Goal: Task Accomplishment & Management: Use online tool/utility

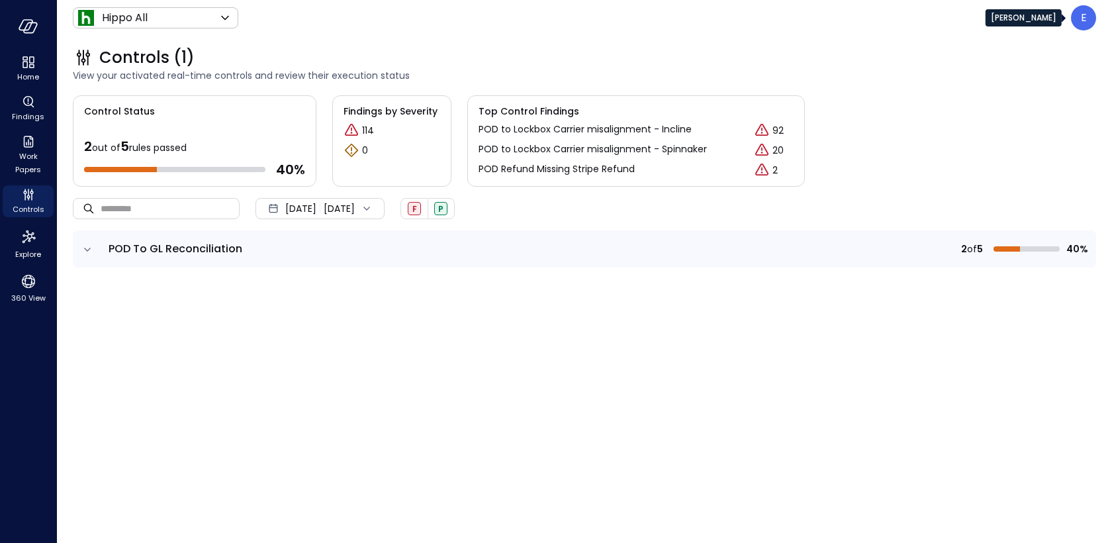
click at [1086, 26] on div "E" at bounding box center [1083, 17] width 25 height 25
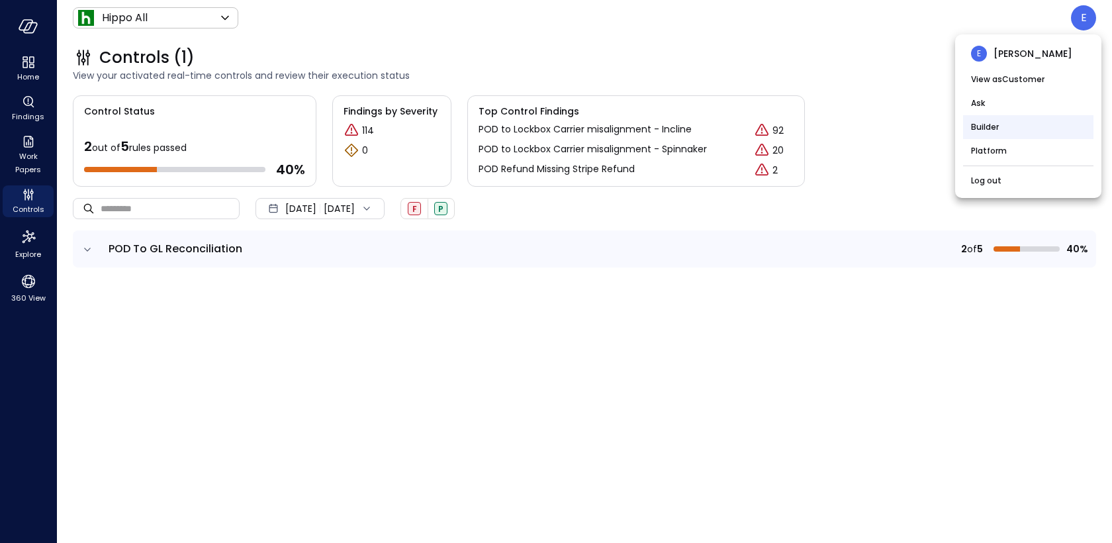
click at [1015, 132] on li "Builder" at bounding box center [1028, 127] width 130 height 24
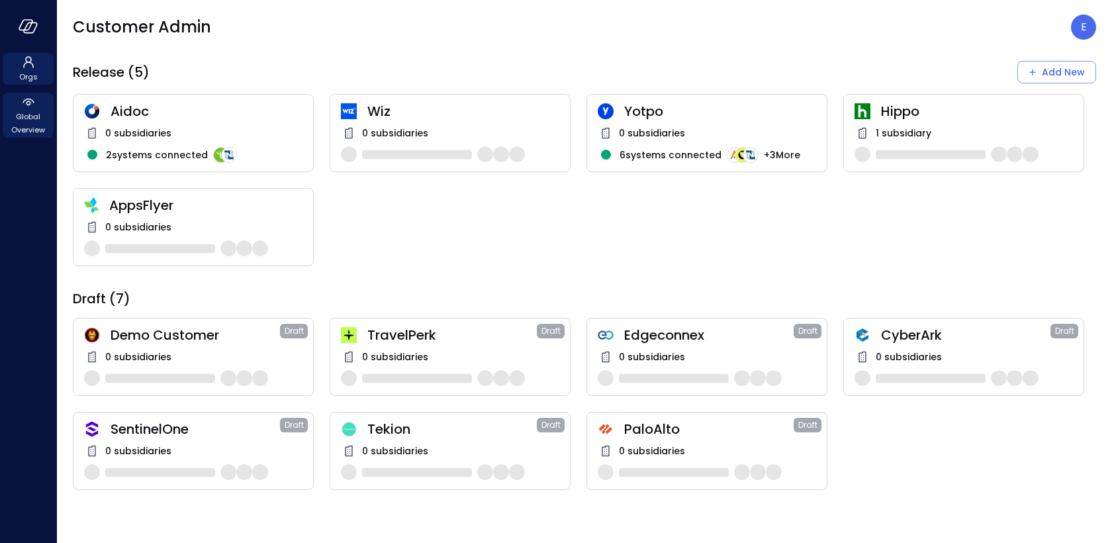
click at [22, 122] on span "Global Overview" at bounding box center [28, 123] width 40 height 26
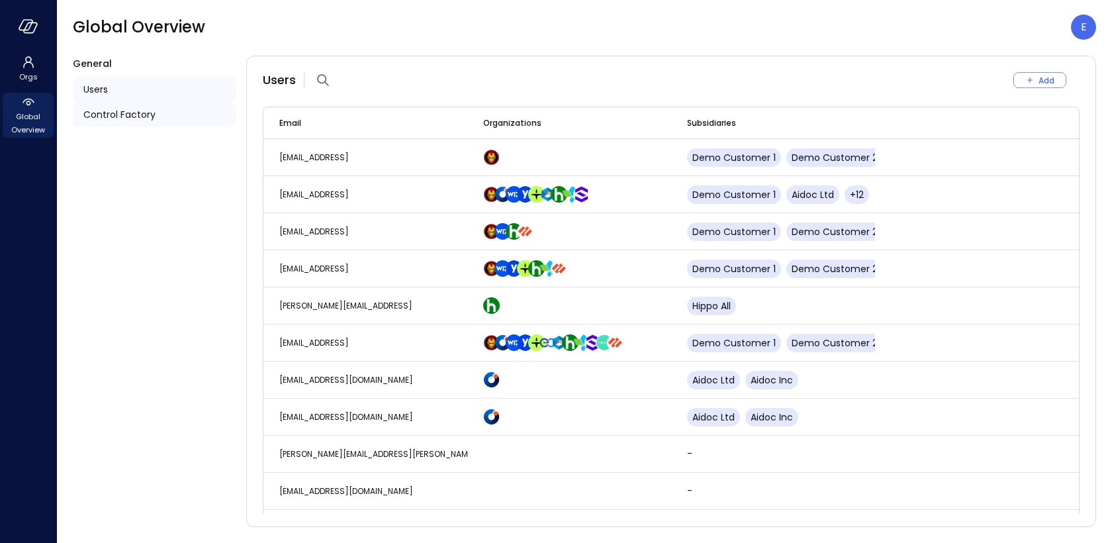
click at [118, 112] on span "Control Factory" at bounding box center [119, 114] width 72 height 15
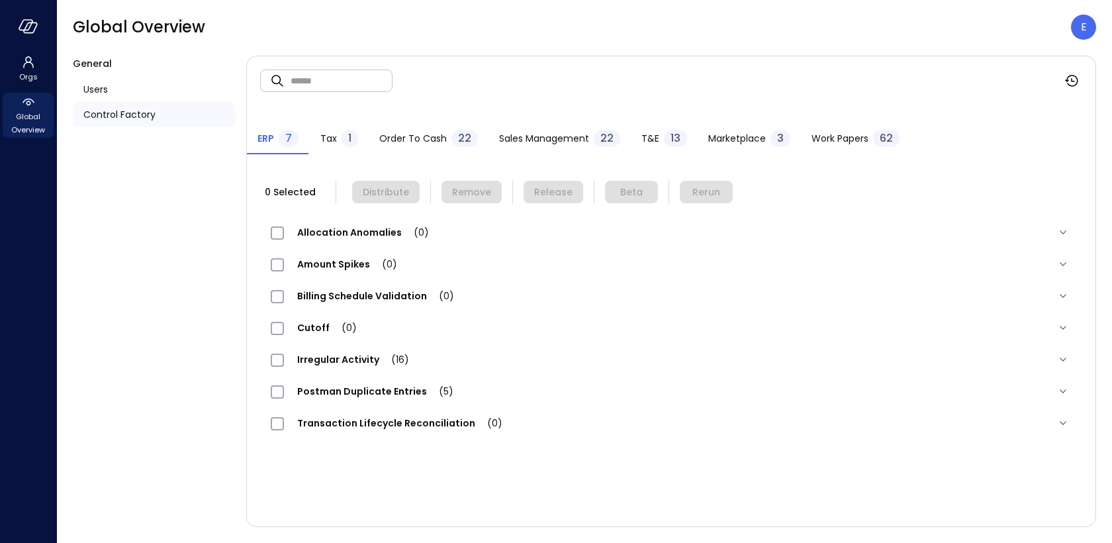
click at [836, 139] on span "Work Papers" at bounding box center [839, 138] width 57 height 15
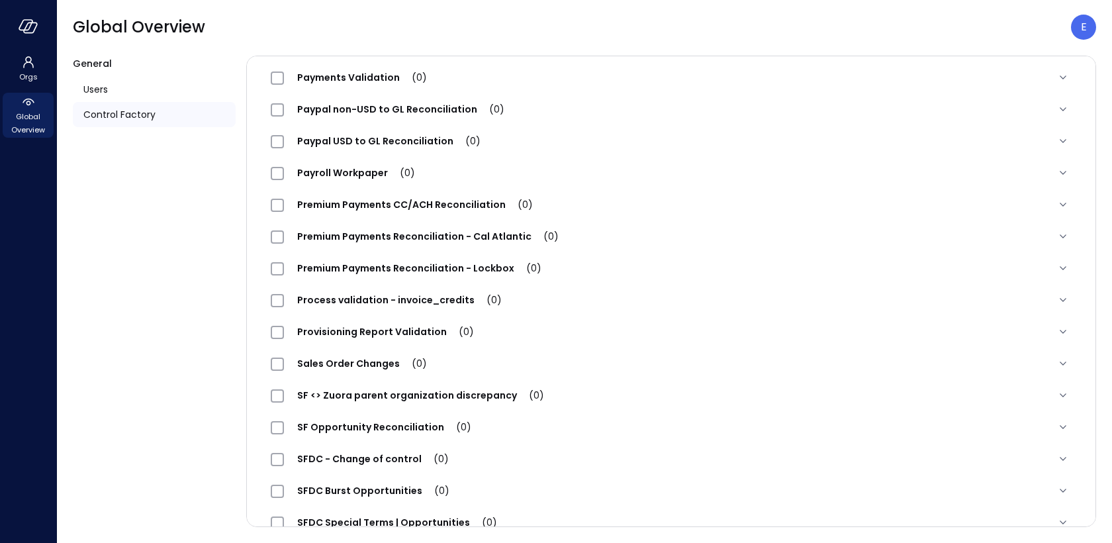
scroll to position [1334, 0]
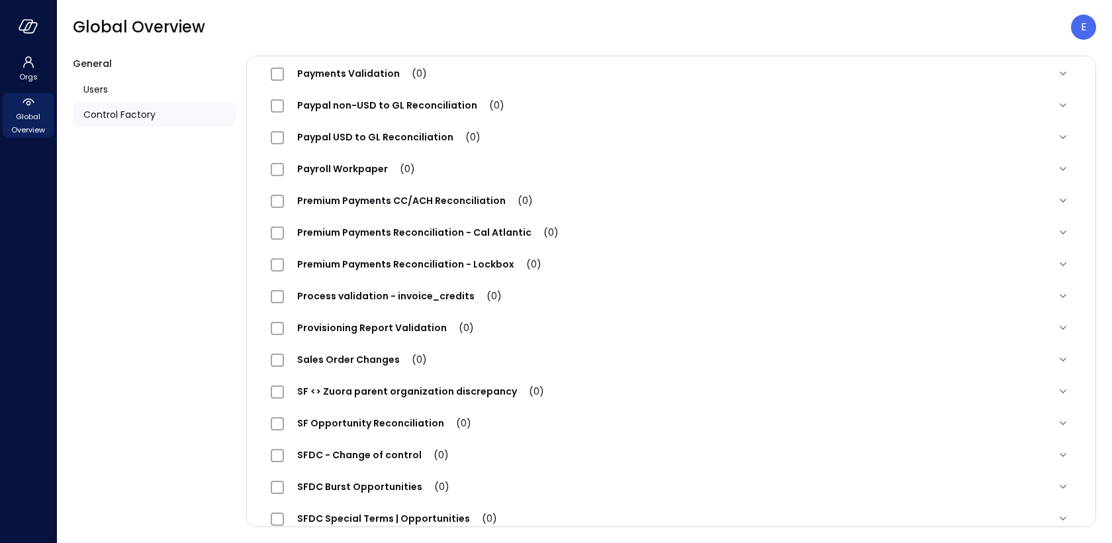
click at [351, 261] on span "Premium Payments Reconciliation - Lockbox (0)" at bounding box center [419, 263] width 271 height 13
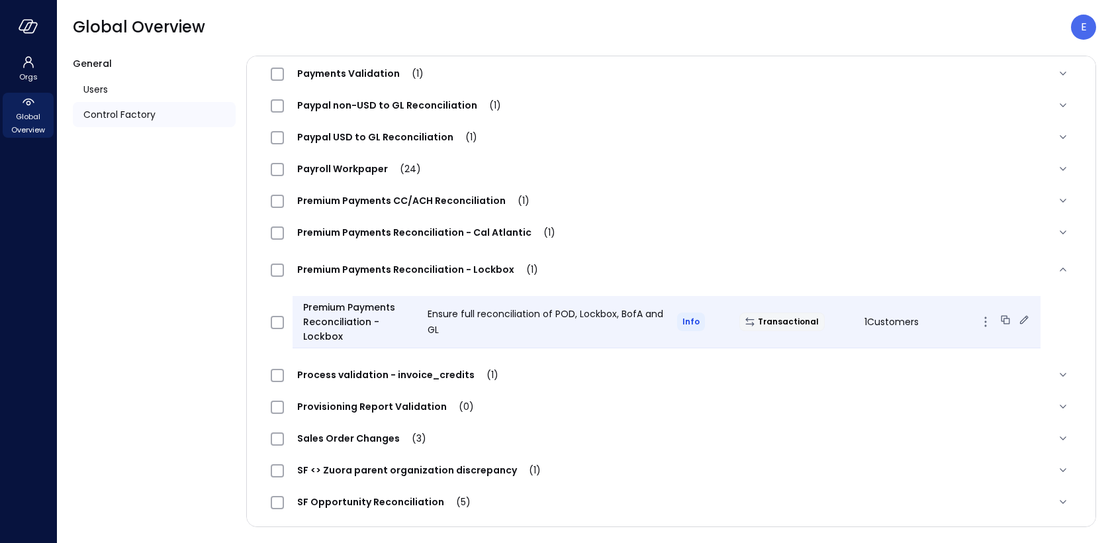
click at [1017, 316] on icon at bounding box center [1023, 319] width 13 height 13
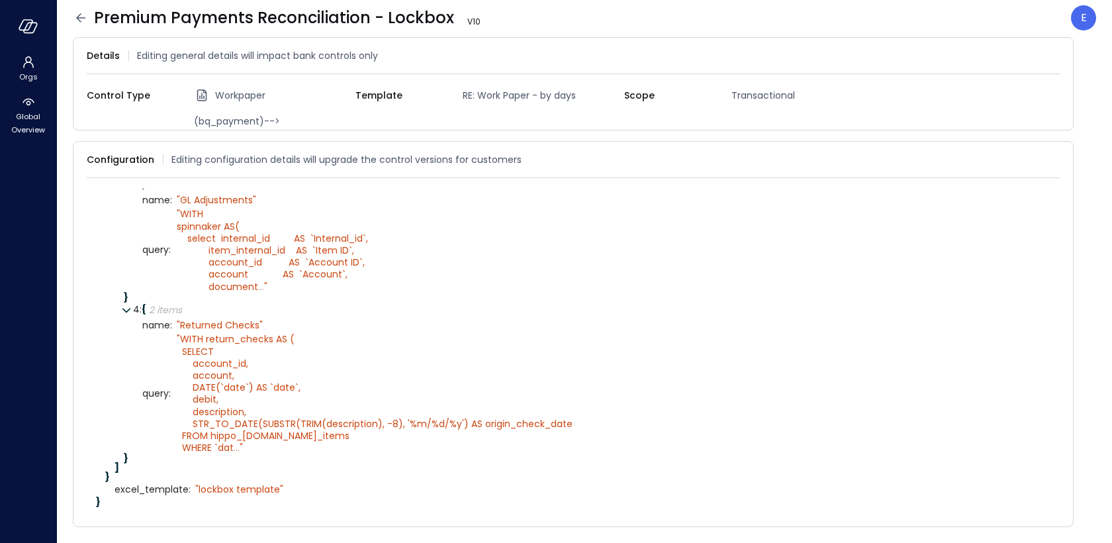
scroll to position [537, 0]
click at [1054, 160] on icon at bounding box center [1052, 159] width 13 height 13
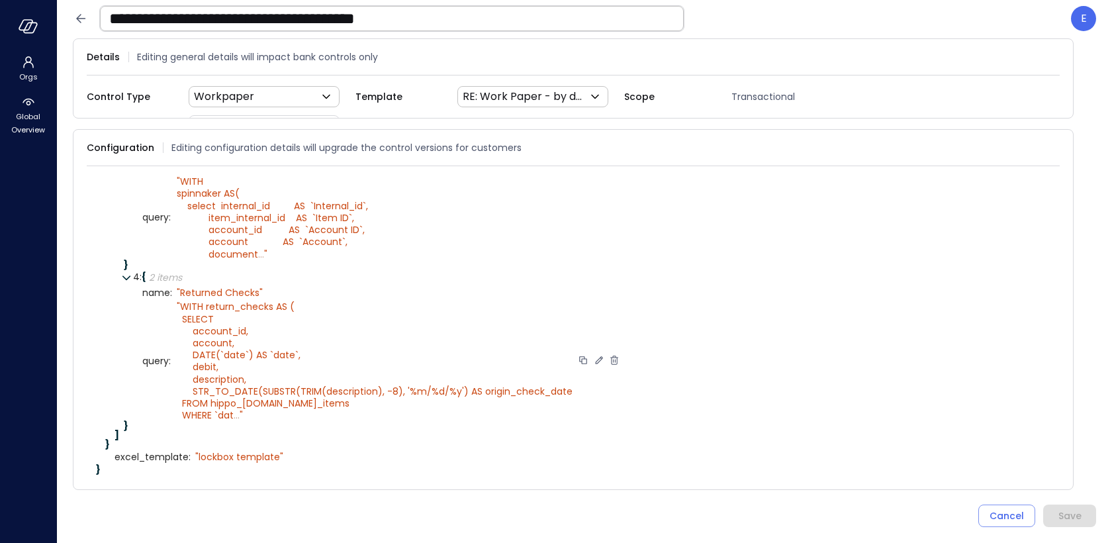
click at [595, 366] on icon at bounding box center [599, 360] width 12 height 12
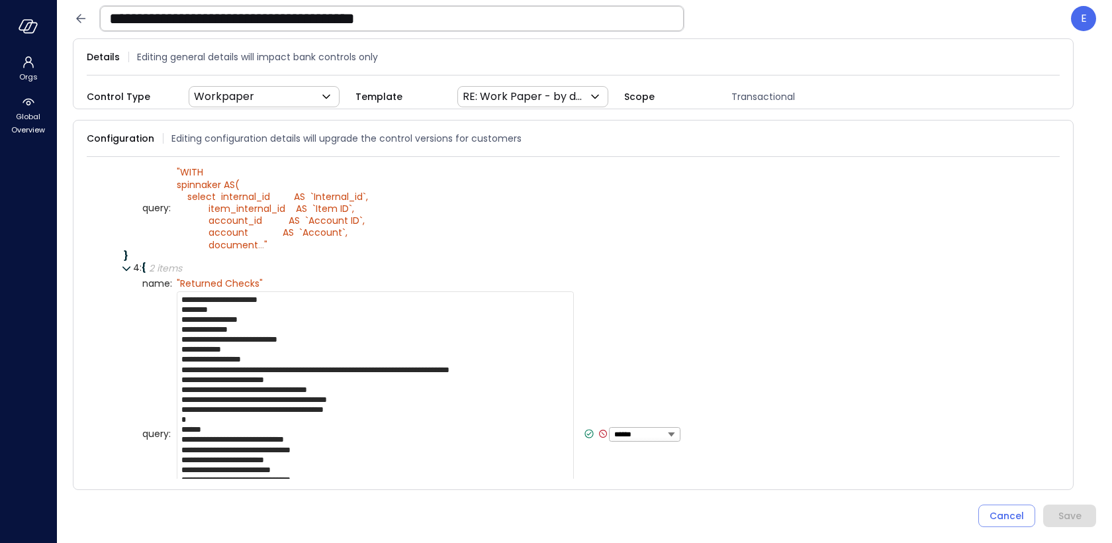
paste textarea "**********"
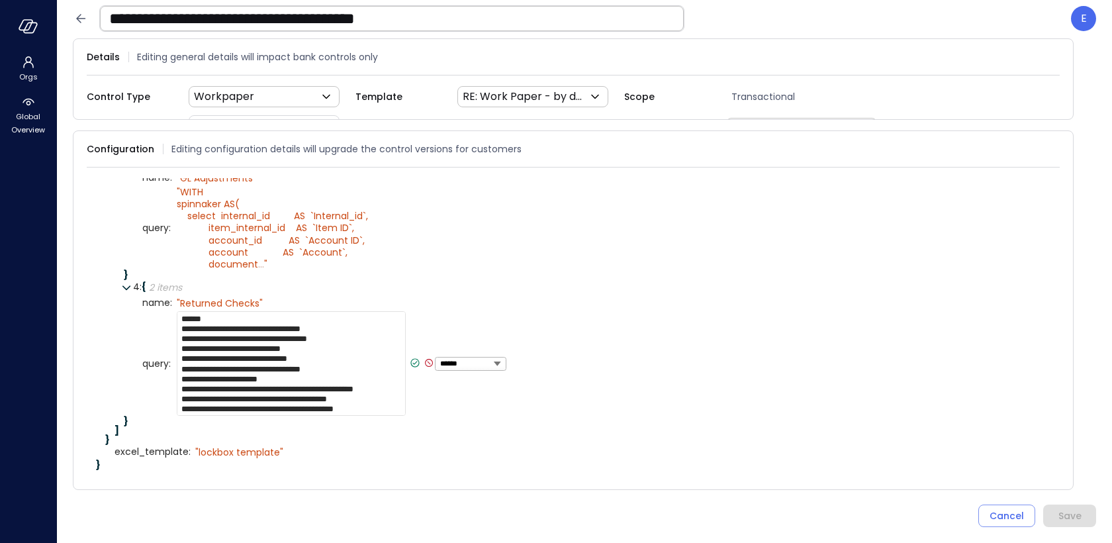
type textarea "**********"
click at [414, 369] on icon at bounding box center [415, 363] width 12 height 12
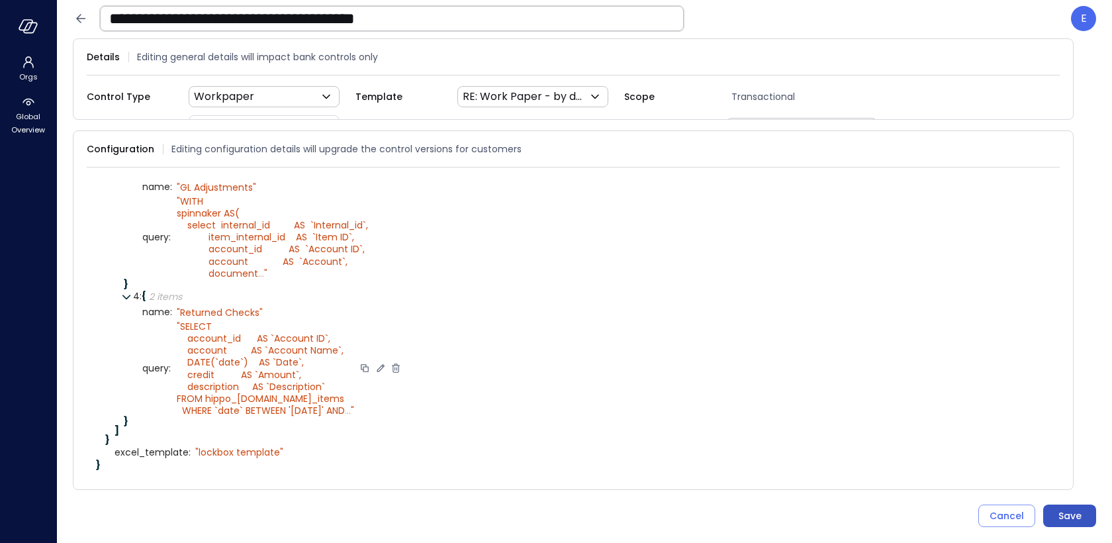
click at [1063, 510] on div "Save" at bounding box center [1069, 515] width 23 height 17
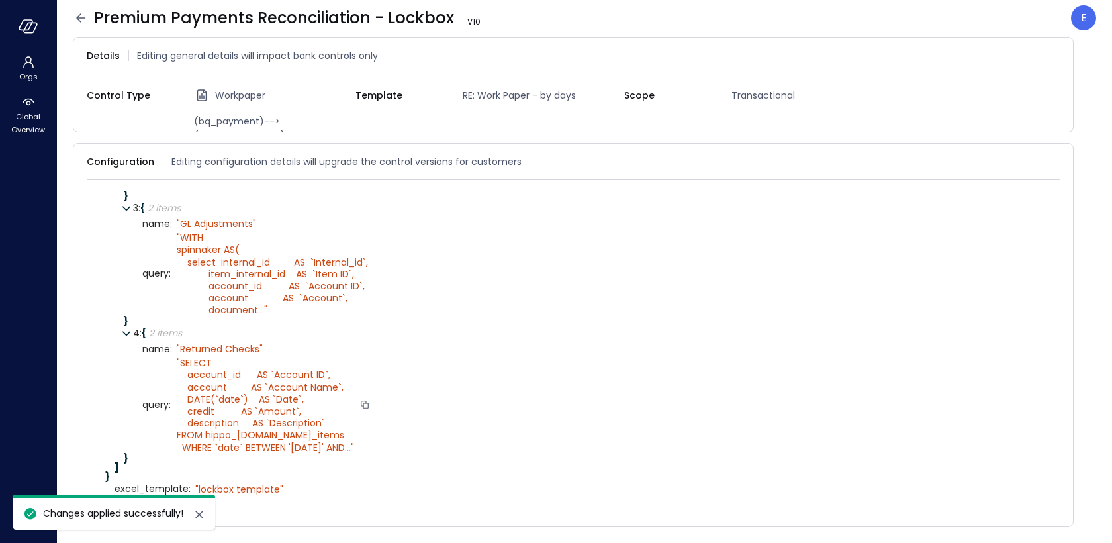
scroll to position [514, 0]
